Goal: Task Accomplishment & Management: Use online tool/utility

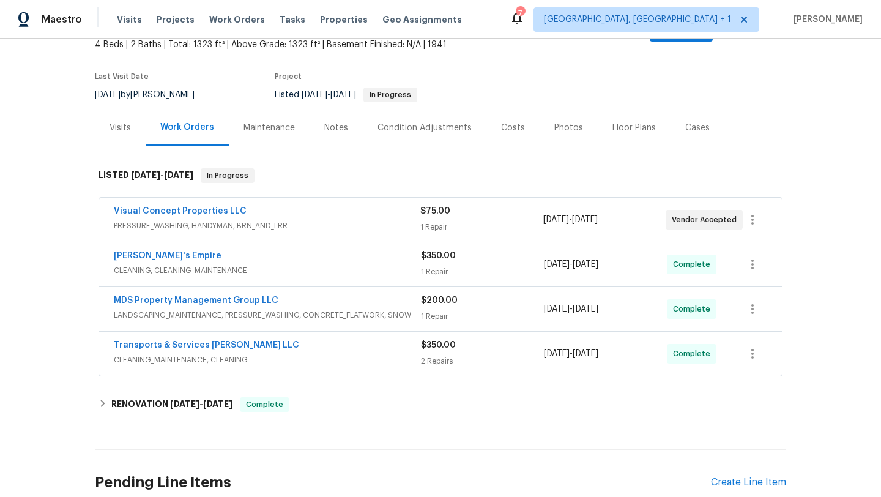
scroll to position [113, 0]
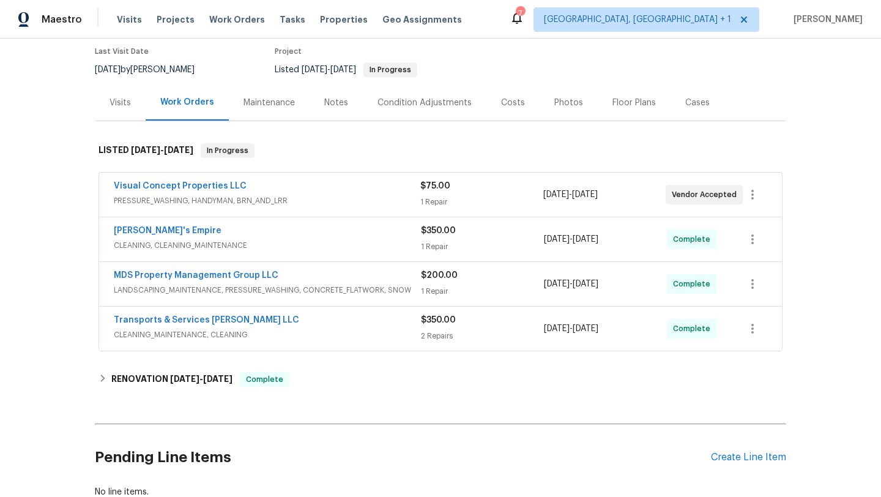
click at [515, 314] on div "$350.00" at bounding box center [482, 320] width 123 height 12
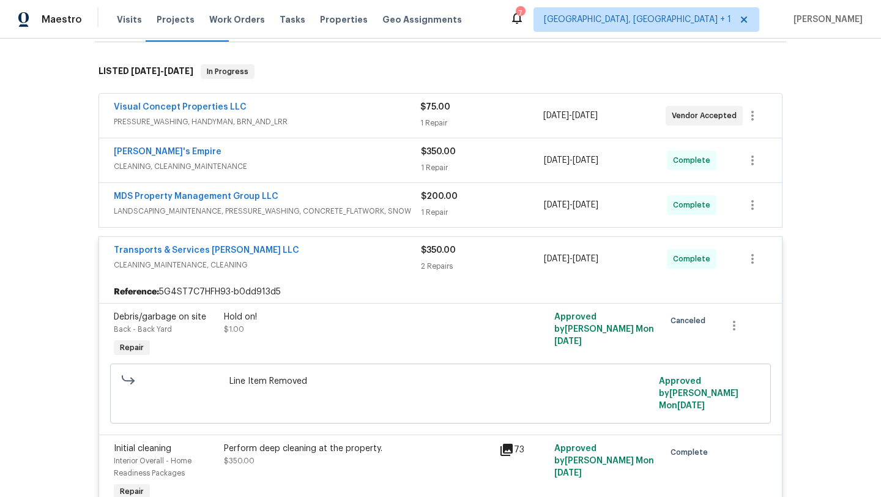
scroll to position [193, 0]
click at [504, 205] on div "$200.00 1 Repair" at bounding box center [482, 204] width 123 height 29
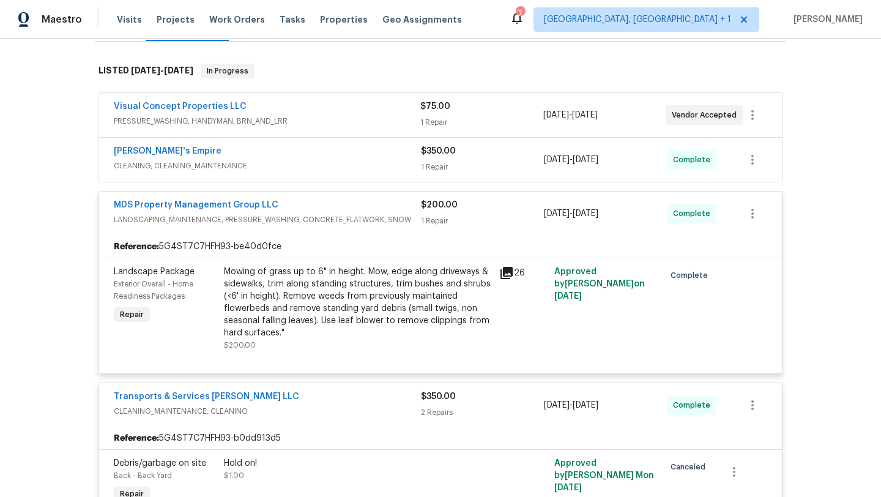
click at [504, 161] on div "1 Repair" at bounding box center [482, 167] width 123 height 12
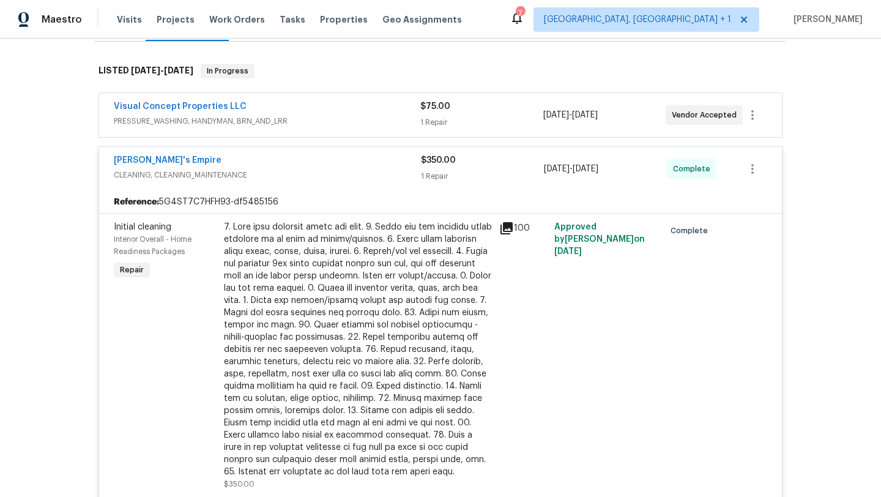
click at [504, 116] on div "1 Repair" at bounding box center [481, 122] width 122 height 12
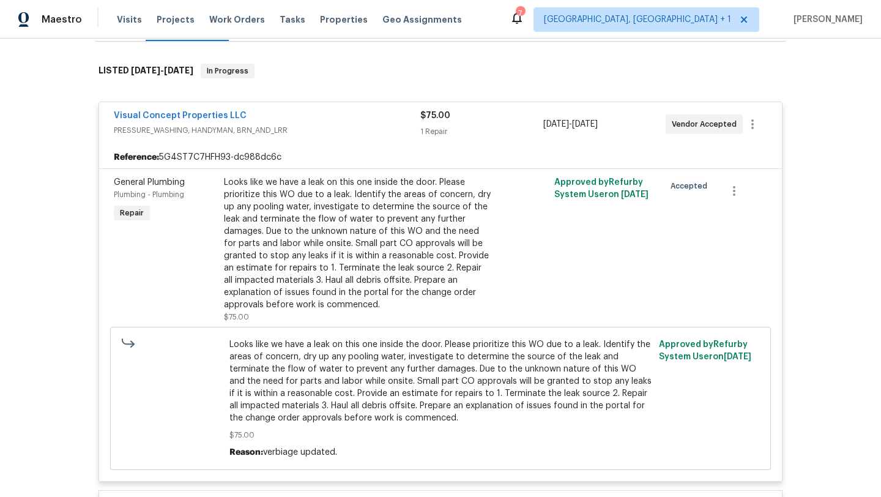
scroll to position [0, 0]
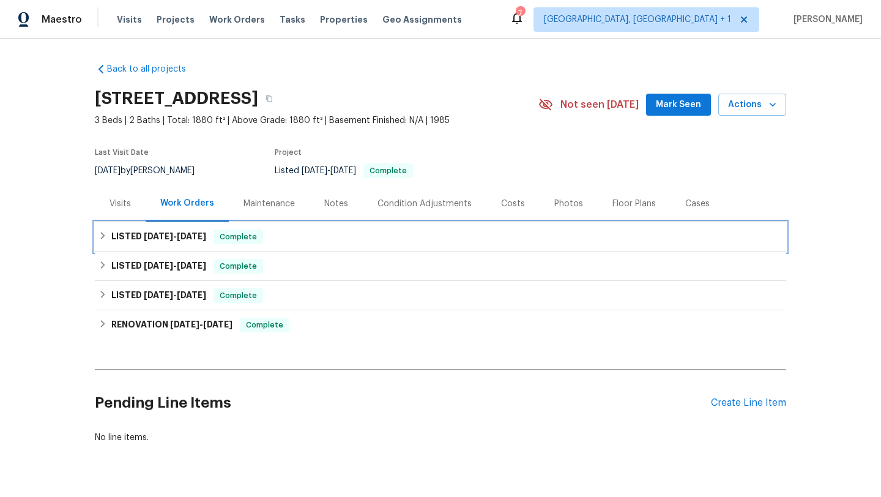
click at [294, 240] on div "LISTED [DATE] - [DATE] Complete" at bounding box center [440, 236] width 684 height 15
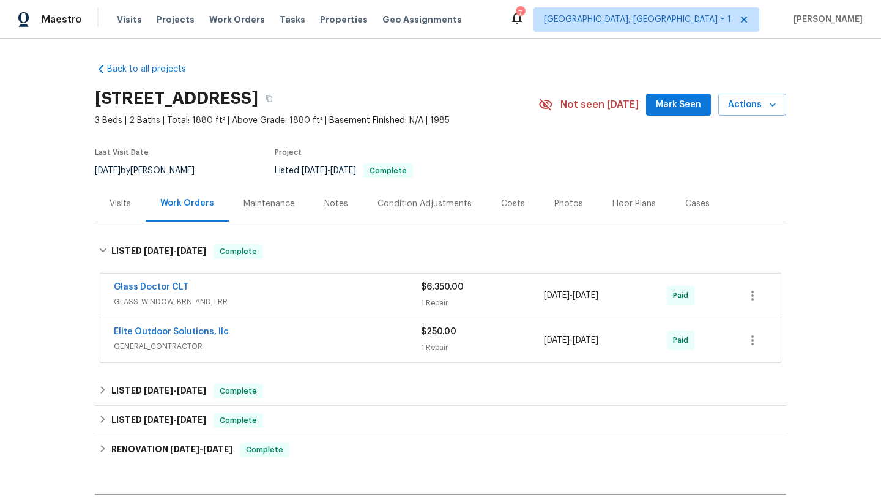
click at [385, 297] on span "GLASS_WINDOW, BRN_AND_LRR" at bounding box center [267, 301] width 307 height 12
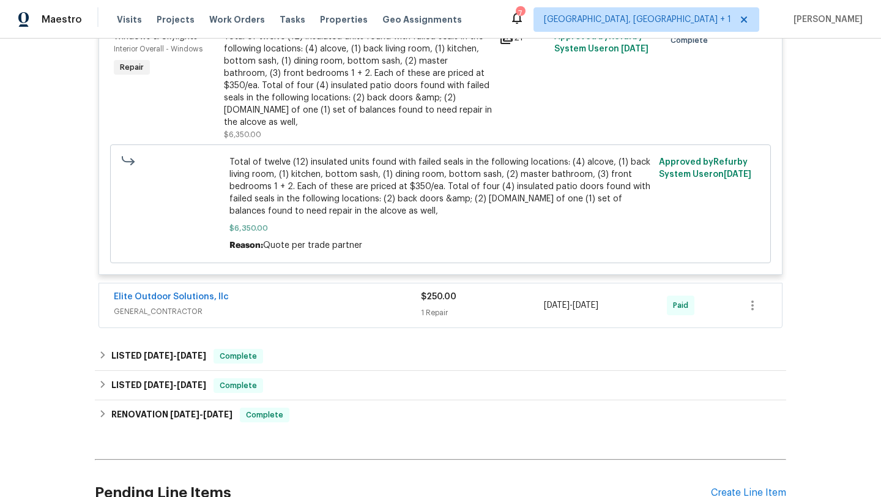
scroll to position [273, 0]
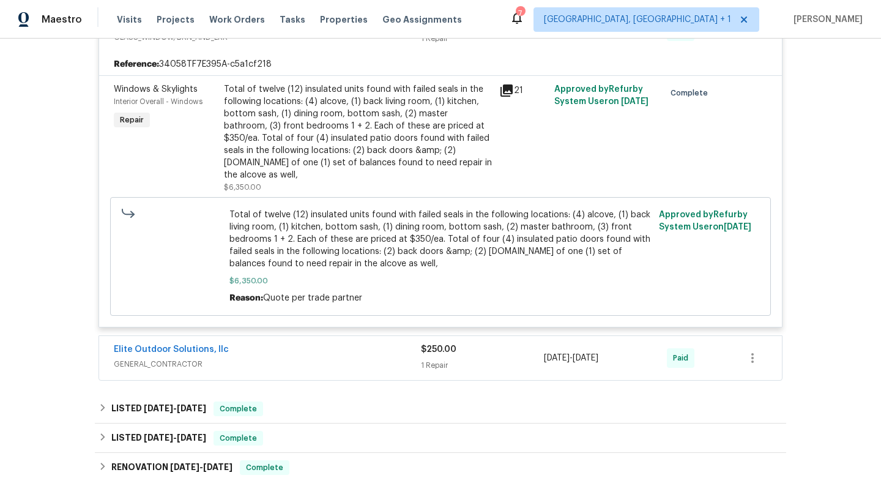
click at [391, 343] on div "Elite Outdoor Solutions, llc" at bounding box center [267, 350] width 307 height 15
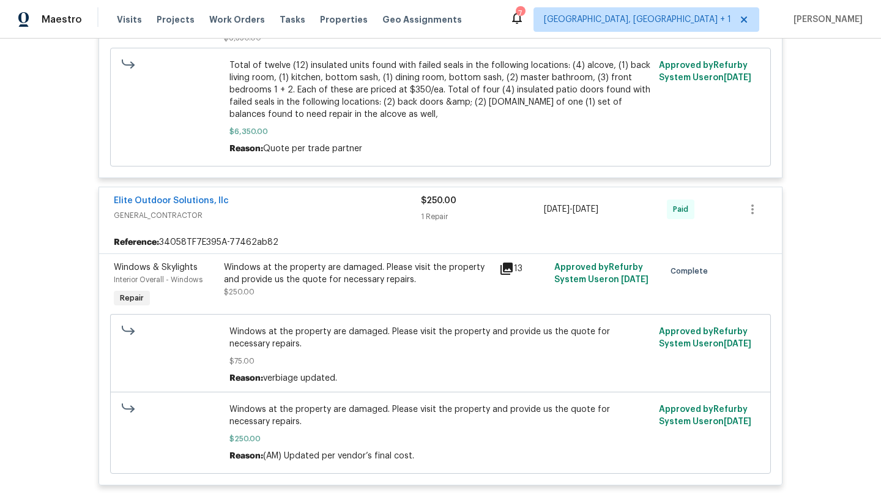
scroll to position [561, 0]
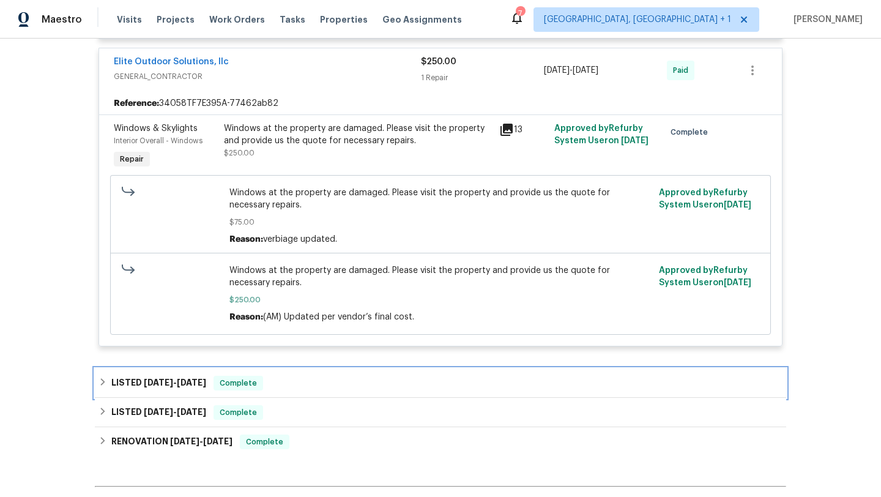
click at [355, 375] on div "LISTED [DATE] - [DATE] Complete" at bounding box center [440, 382] width 684 height 15
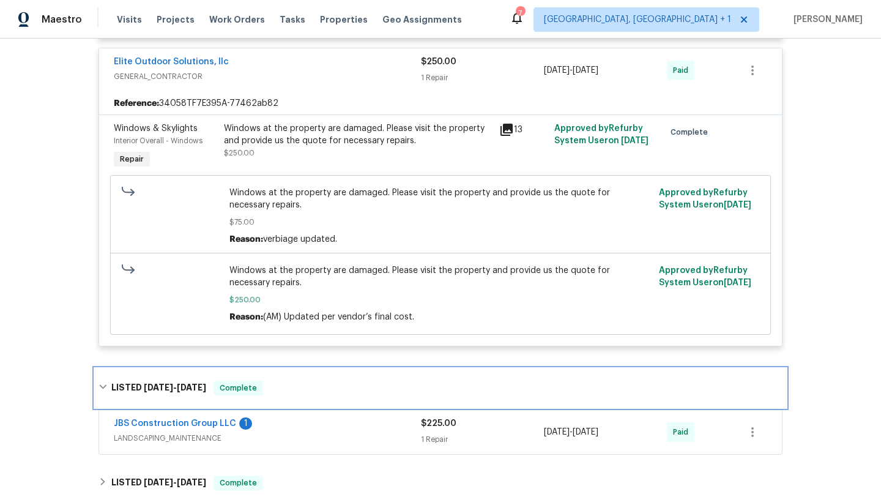
click at [355, 380] on div "LISTED [DATE] - [DATE] Complete" at bounding box center [440, 387] width 684 height 15
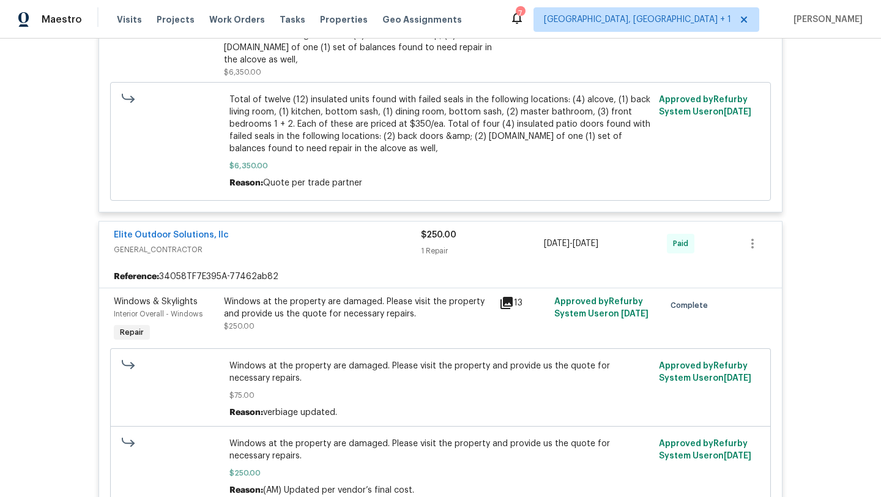
scroll to position [319, 0]
